Goal: Task Accomplishment & Management: Manage account settings

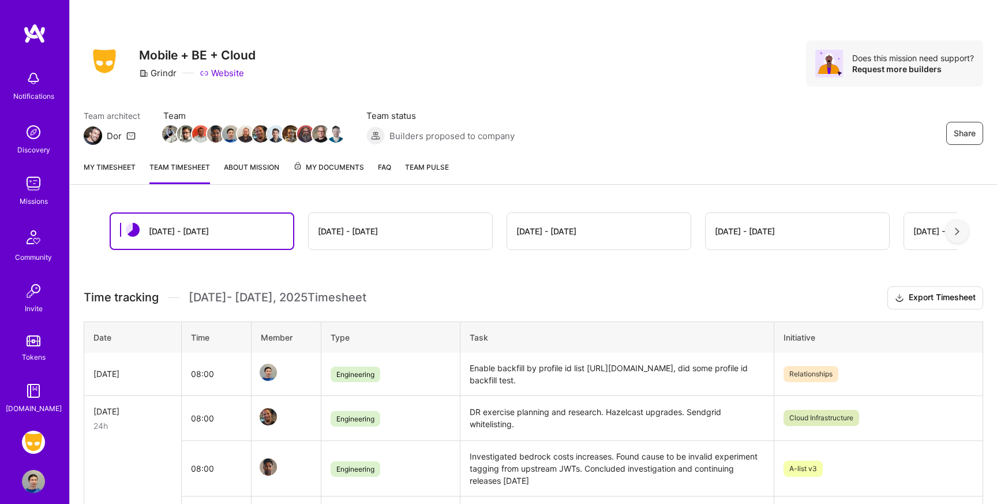
scroll to position [115, 0]
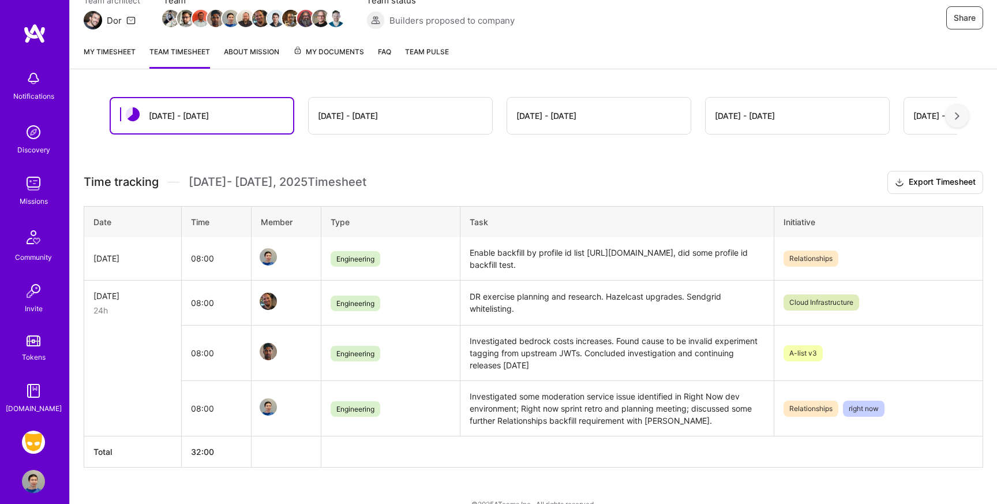
click at [97, 40] on div "My timesheet Team timesheet About Mission My Documents FAQ Team Pulse" at bounding box center [533, 52] width 927 height 33
click at [104, 53] on link "My timesheet" at bounding box center [110, 57] width 52 height 23
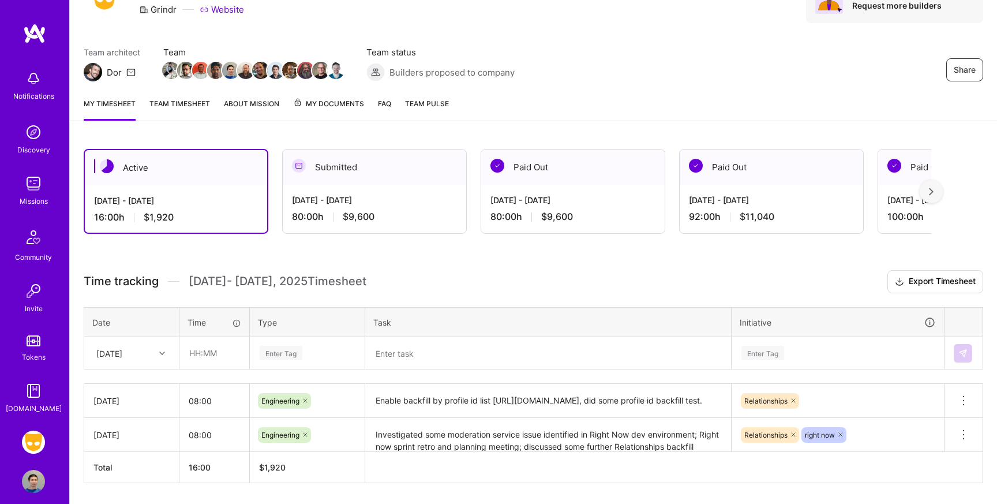
scroll to position [99, 0]
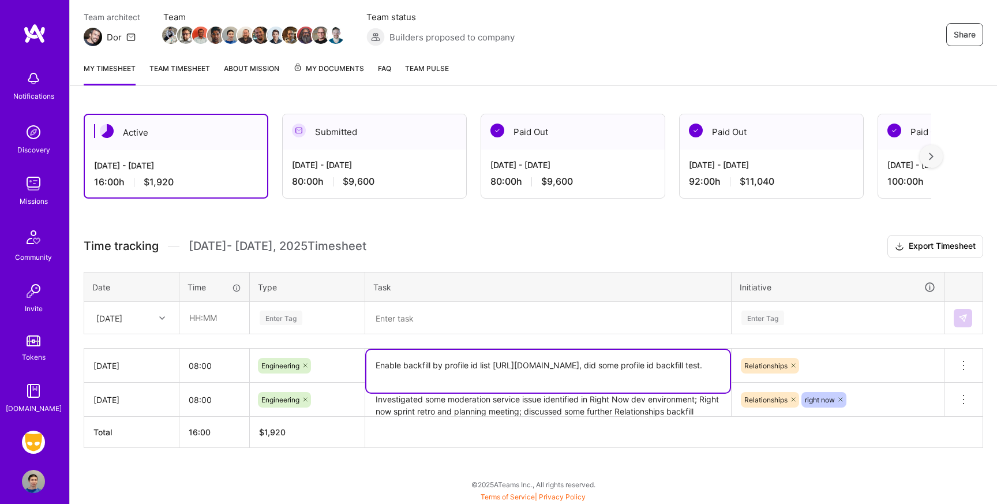
click at [516, 375] on textarea "Enable backfill by profile id list [URL][DOMAIN_NAME], did some profile id back…" at bounding box center [547, 371] width 363 height 43
type textarea "Enable backfill by profile id list [URL][DOMAIN_NAME], did some profile id back…"
click at [837, 364] on div "Relationships" at bounding box center [837, 365] width 212 height 30
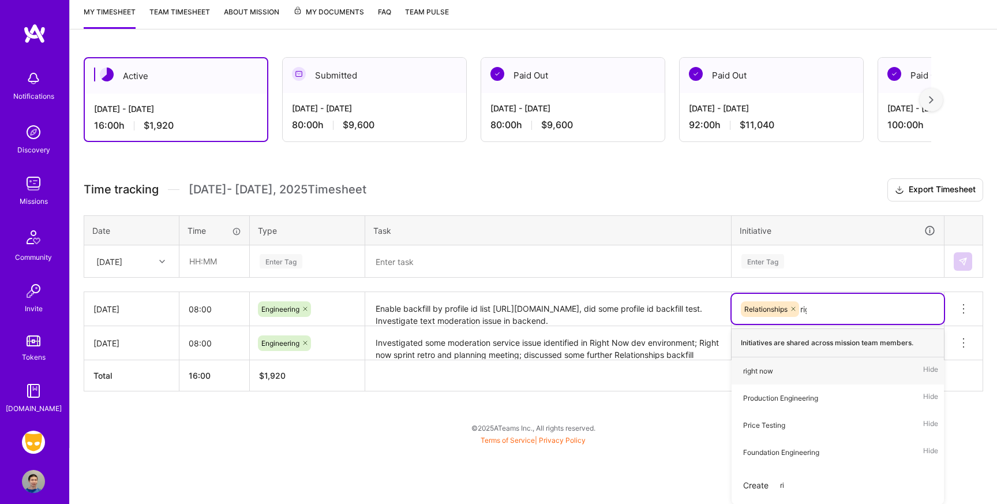
scroll to position [99, 0]
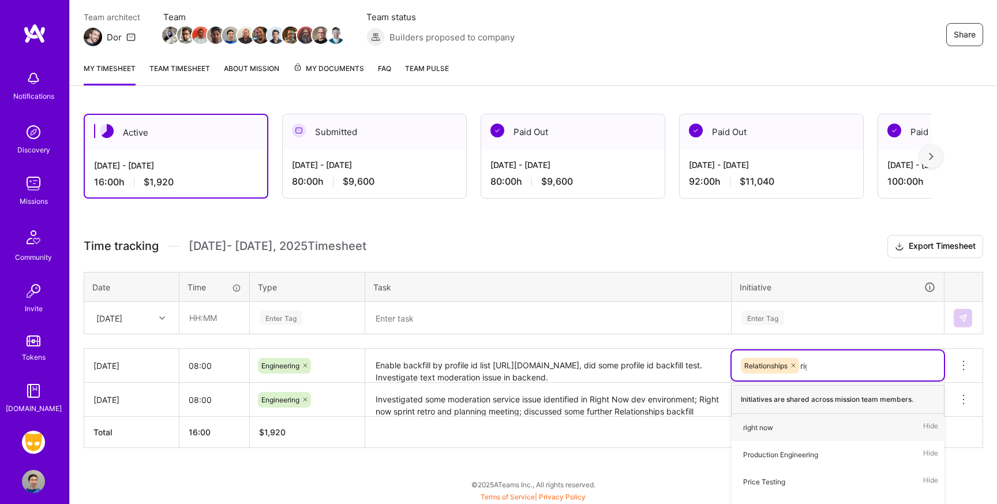
type input "right"
click at [828, 429] on div "right now Hide" at bounding box center [837, 427] width 212 height 27
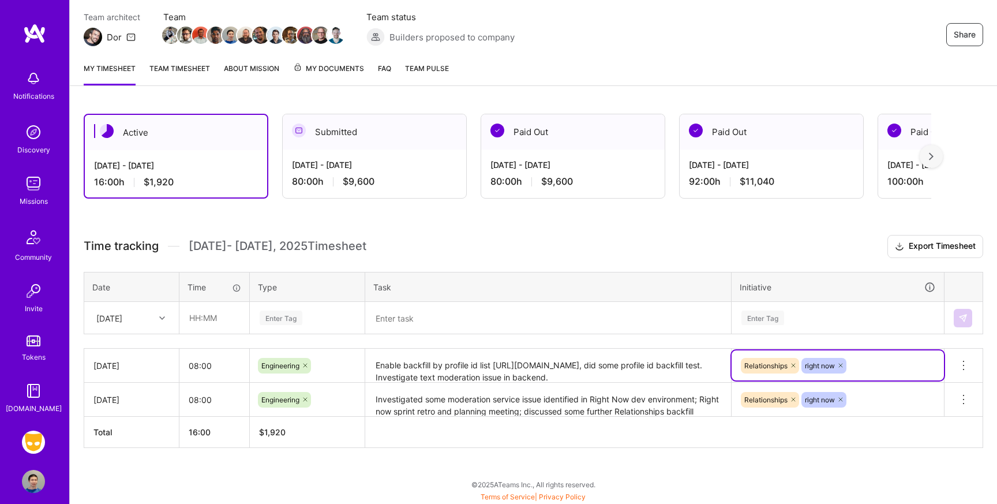
click at [523, 231] on div "Active [DATE] - [DATE] 16:00 h $1,920 Submitted [DATE] - [DATE] 80:00 h $9,600 …" at bounding box center [533, 302] width 927 height 404
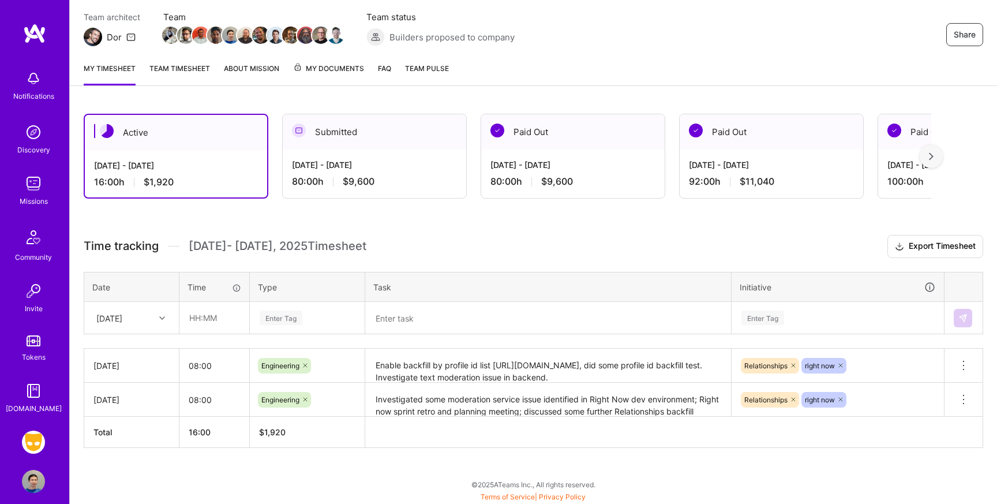
click at [176, 66] on link "Team timesheet" at bounding box center [179, 73] width 61 height 23
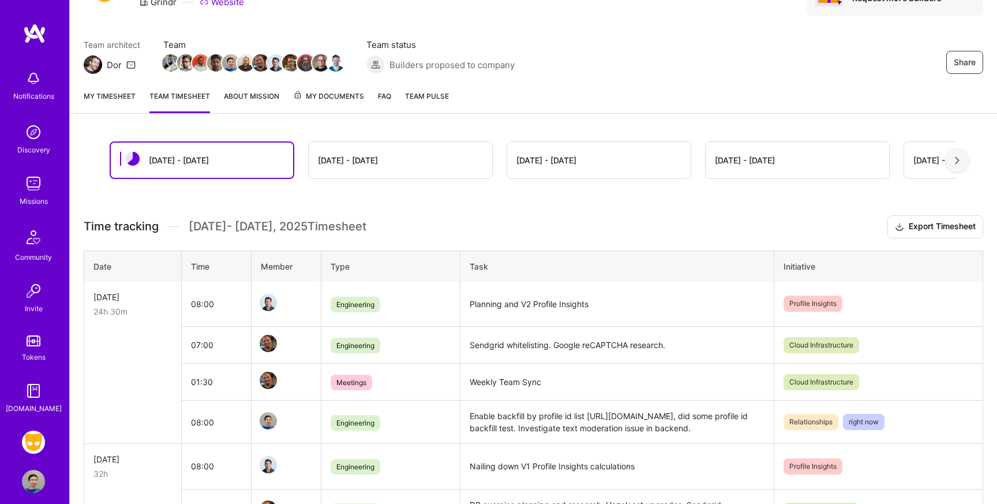
scroll to position [127, 0]
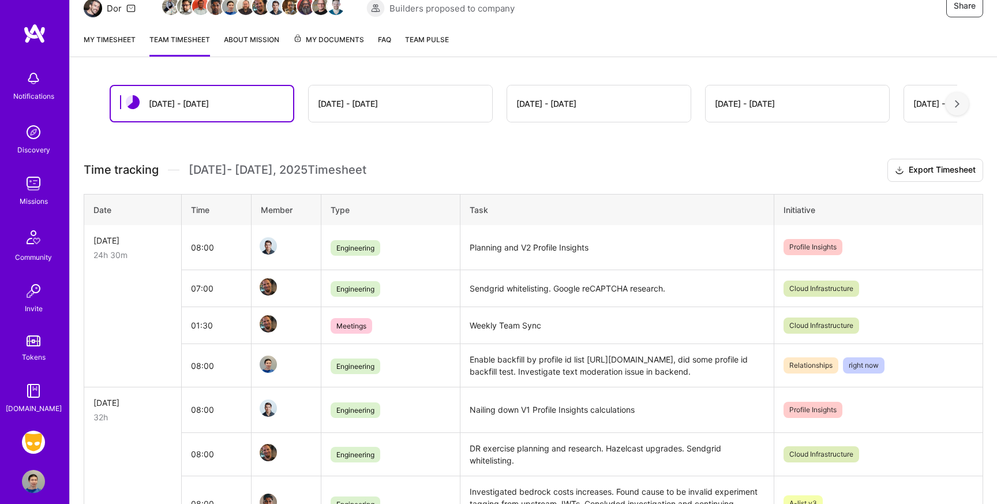
click at [117, 39] on link "My timesheet" at bounding box center [110, 44] width 52 height 23
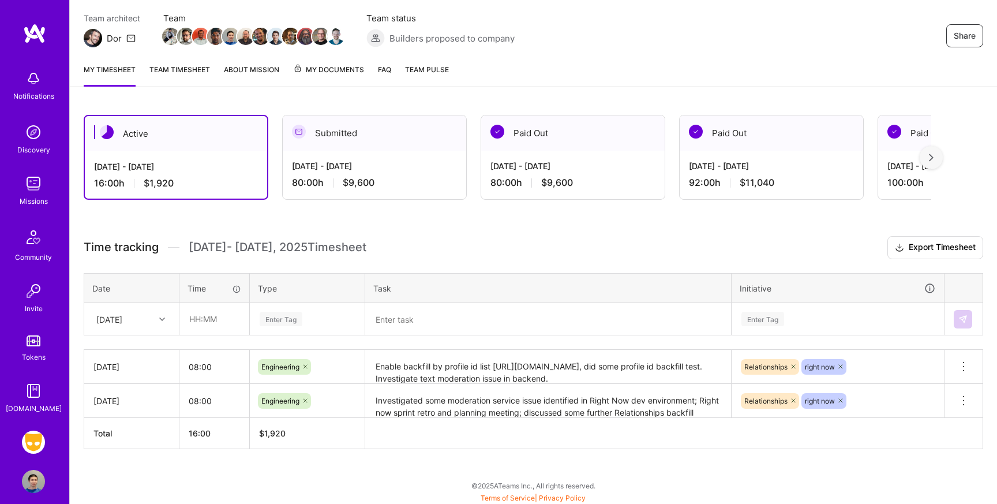
scroll to position [99, 0]
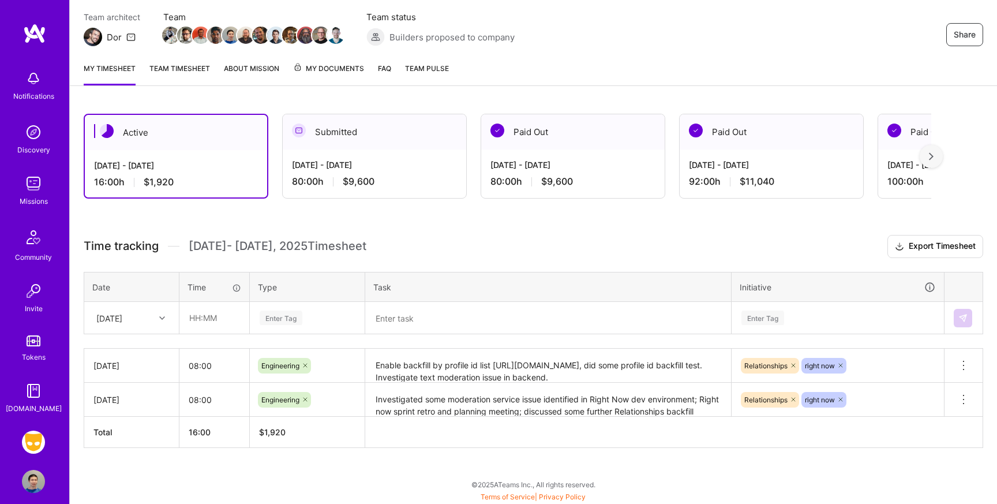
click at [494, 377] on textarea "Enable backfill by profile id list [URL][DOMAIN_NAME], did some profile id back…" at bounding box center [547, 366] width 363 height 32
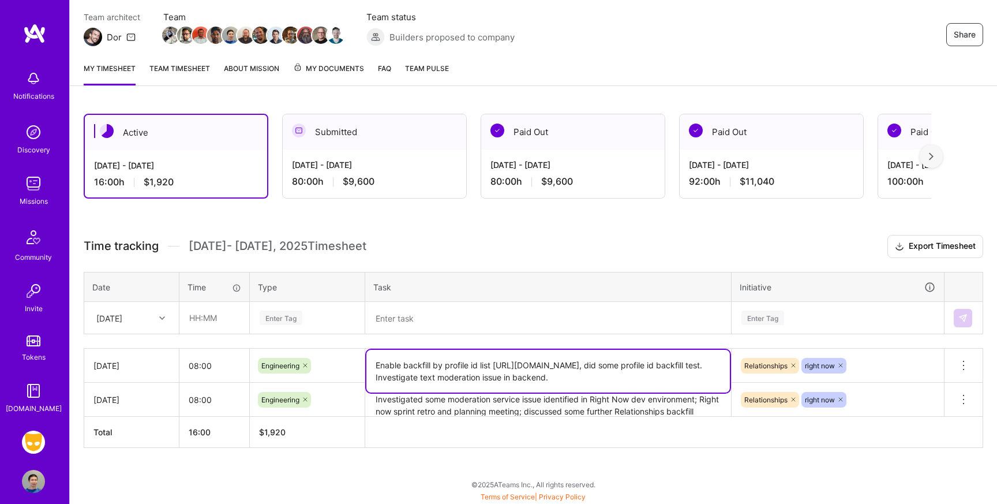
click at [502, 377] on textarea "Enable backfill by profile id list [URL][DOMAIN_NAME], did some profile id back…" at bounding box center [547, 371] width 363 height 43
type textarea "Enable backfill by profile id list [URL][DOMAIN_NAME], did some profile id back…"
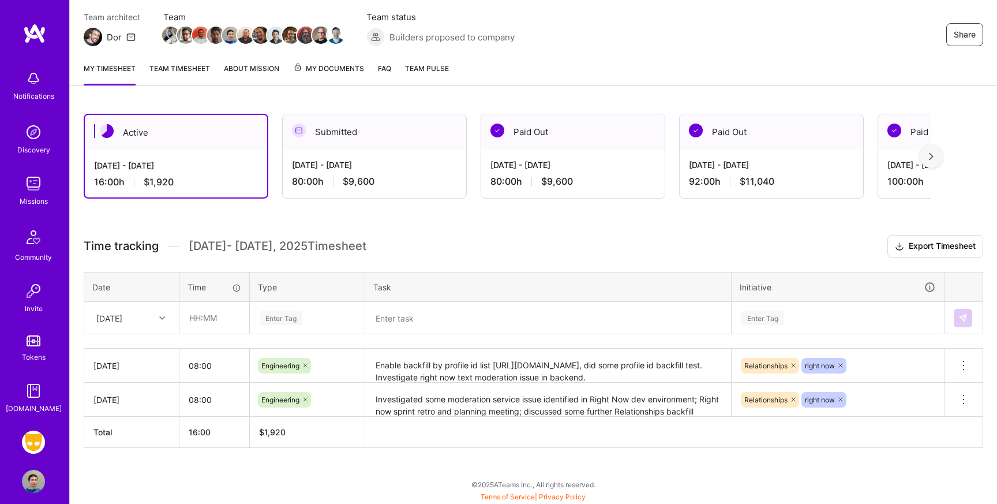
click at [567, 236] on h3 "Time tracking [DATE] - [DATE] Timesheet Export Timesheet" at bounding box center [533, 246] width 899 height 23
